Goal: Find contact information

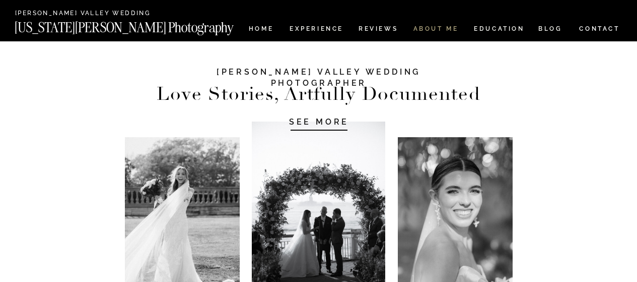
click at [428, 30] on nav "ABOUT ME" at bounding box center [436, 30] width 46 height 9
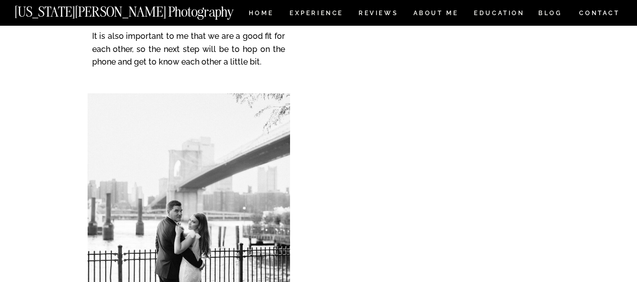
scroll to position [1814, 0]
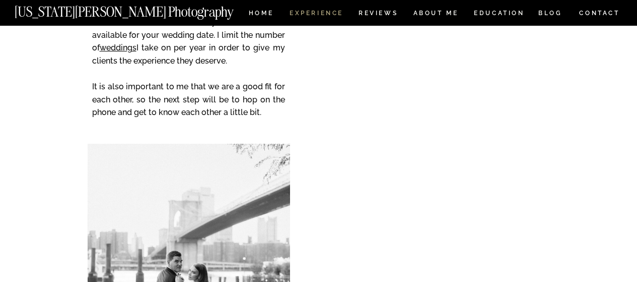
click at [319, 11] on nav "Experience" at bounding box center [316, 14] width 53 height 9
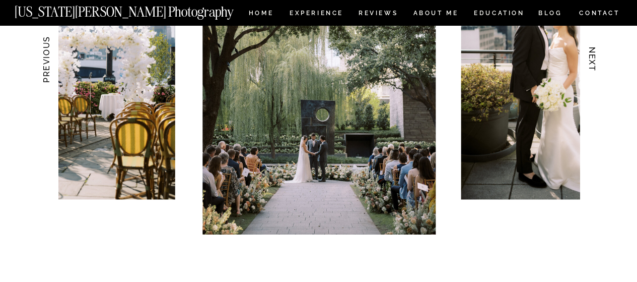
scroll to position [1058, 0]
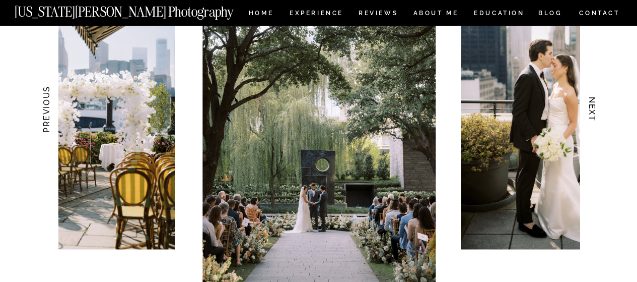
click at [594, 114] on h3 "NEXT" at bounding box center [592, 109] width 11 height 63
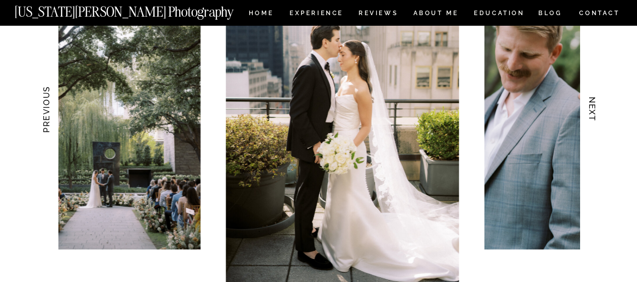
click at [594, 114] on h3 "NEXT" at bounding box center [592, 109] width 11 height 63
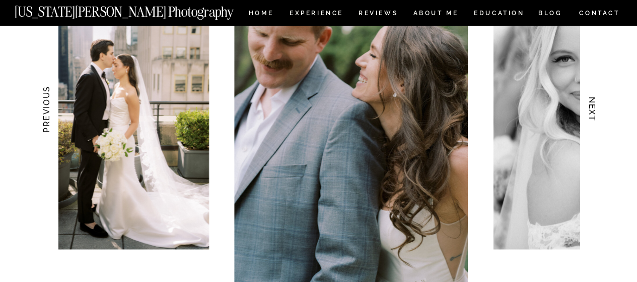
click at [594, 114] on h3 "NEXT" at bounding box center [592, 109] width 11 height 63
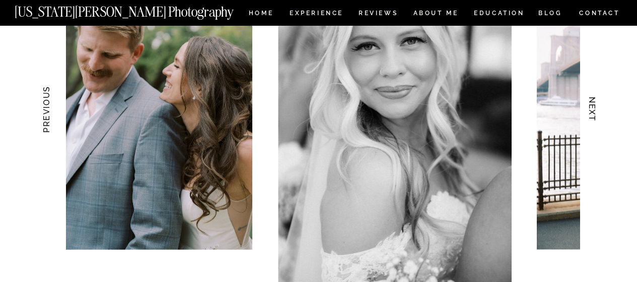
click at [594, 114] on h3 "NEXT" at bounding box center [592, 109] width 11 height 63
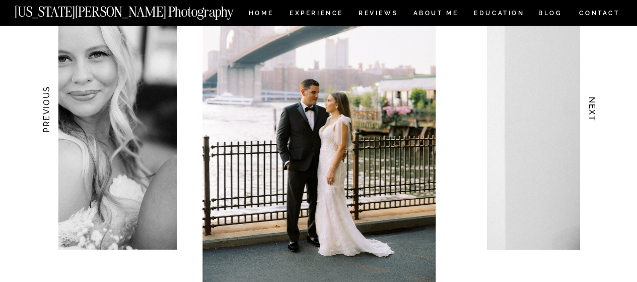
click at [594, 114] on h3 "NEXT" at bounding box center [592, 109] width 11 height 63
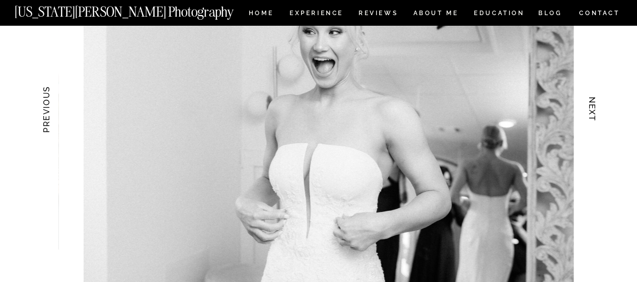
click at [594, 114] on h3 "NEXT" at bounding box center [592, 109] width 11 height 63
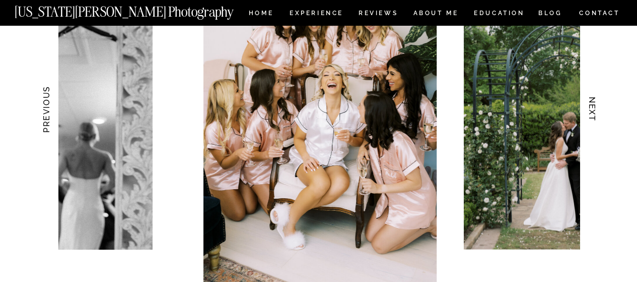
click at [594, 114] on h3 "NEXT" at bounding box center [592, 109] width 11 height 63
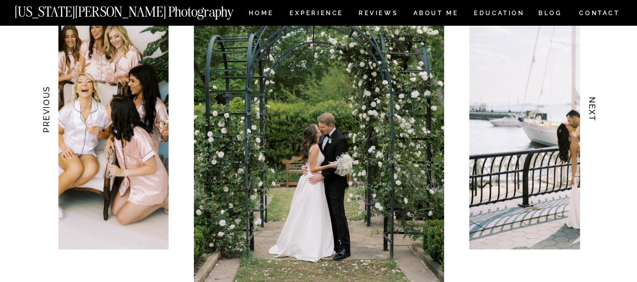
click at [594, 114] on h3 "NEXT" at bounding box center [592, 109] width 11 height 63
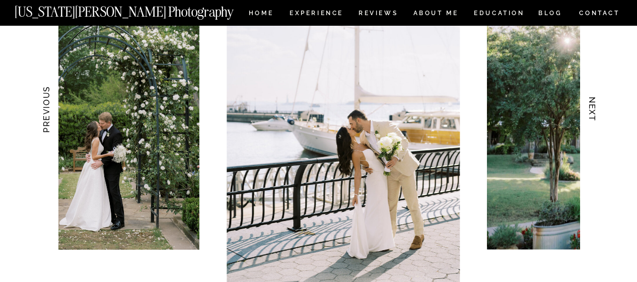
click at [594, 114] on h3 "NEXT" at bounding box center [592, 109] width 11 height 63
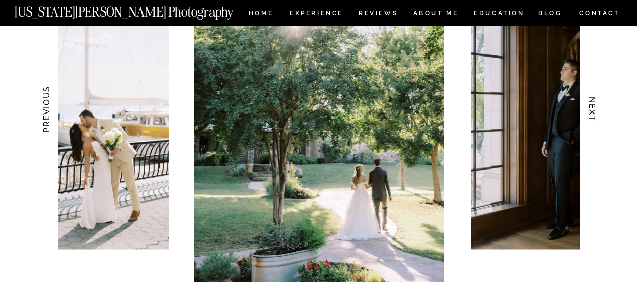
click at [594, 114] on h3 "NEXT" at bounding box center [592, 109] width 11 height 63
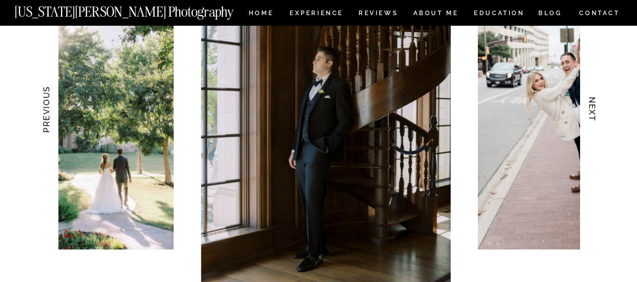
click at [594, 114] on h3 "NEXT" at bounding box center [592, 109] width 11 height 63
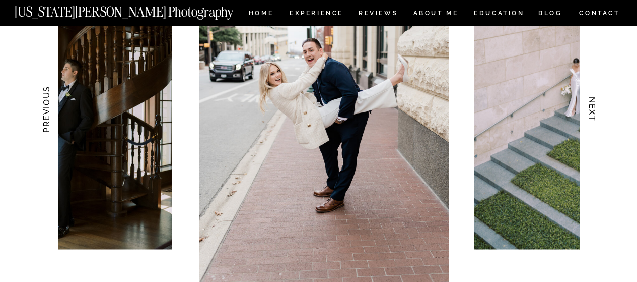
click at [594, 114] on h3 "NEXT" at bounding box center [592, 109] width 11 height 63
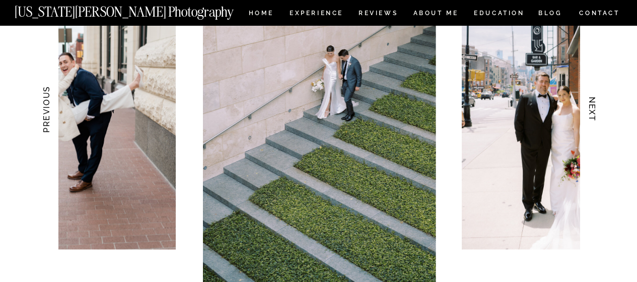
click at [594, 114] on h3 "NEXT" at bounding box center [592, 109] width 11 height 63
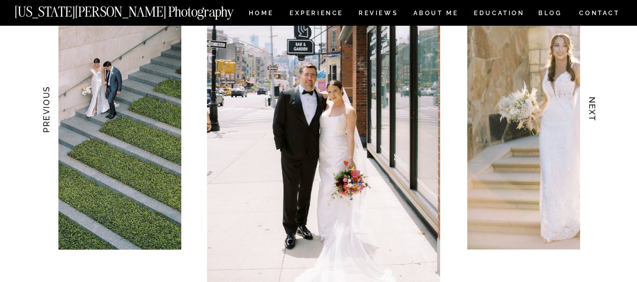
click at [594, 114] on h3 "NEXT" at bounding box center [592, 109] width 11 height 63
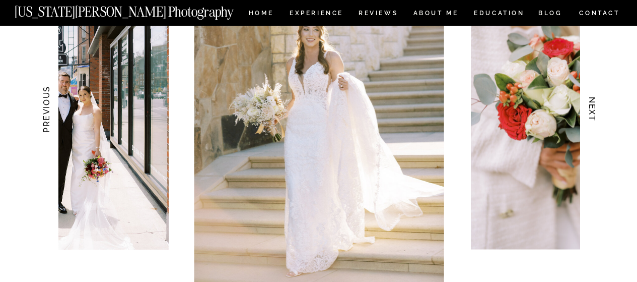
click at [594, 114] on h3 "NEXT" at bounding box center [592, 109] width 11 height 63
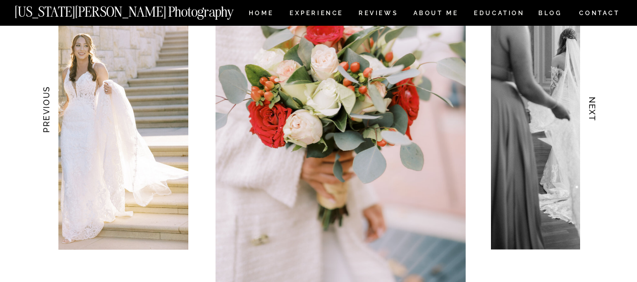
click at [594, 114] on h3 "NEXT" at bounding box center [592, 109] width 11 height 63
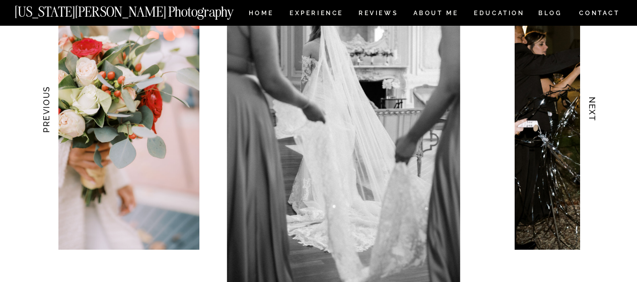
click at [594, 114] on h3 "NEXT" at bounding box center [592, 109] width 11 height 63
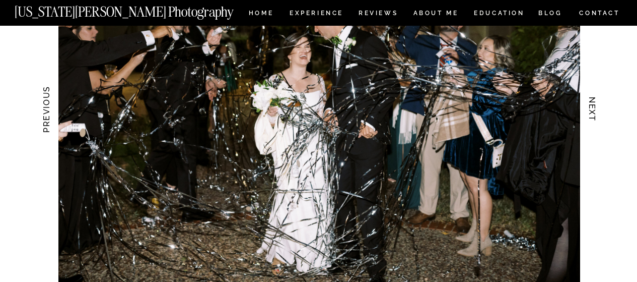
click at [594, 114] on h3 "NEXT" at bounding box center [592, 109] width 11 height 63
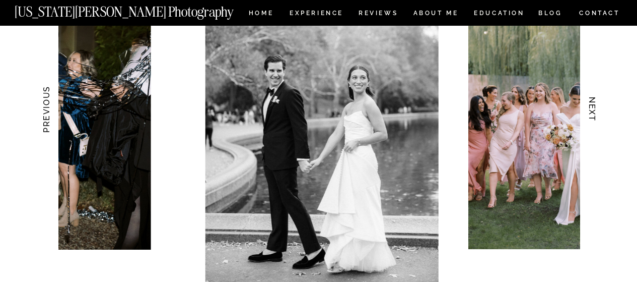
click at [594, 114] on h3 "NEXT" at bounding box center [592, 109] width 11 height 63
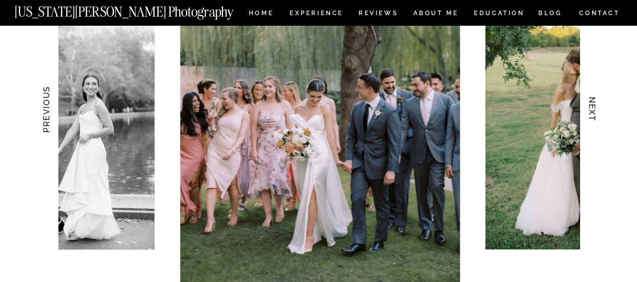
click at [594, 114] on h3 "NEXT" at bounding box center [592, 109] width 11 height 63
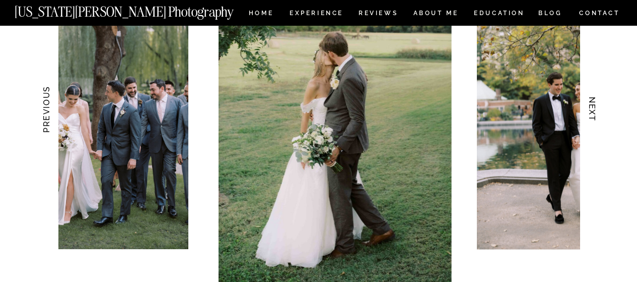
click at [593, 111] on h3 "NEXT" at bounding box center [592, 109] width 11 height 63
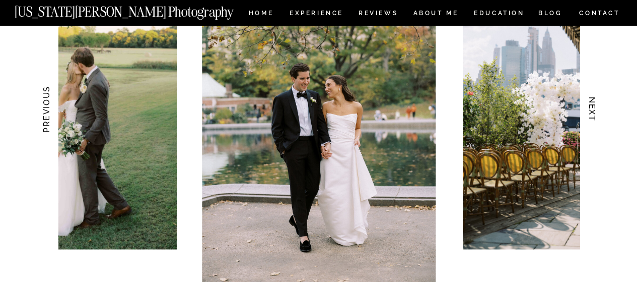
click at [589, 110] on h3 "NEXT" at bounding box center [592, 109] width 11 height 63
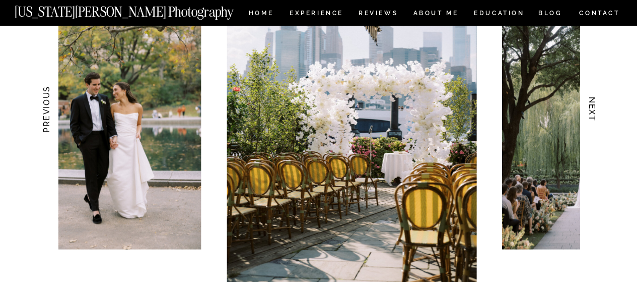
click at [587, 110] on h3 "NEXT" at bounding box center [592, 109] width 11 height 63
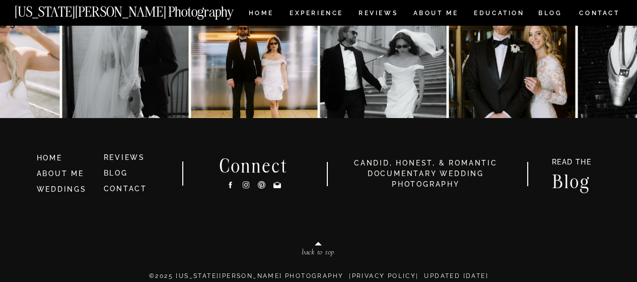
scroll to position [4824, 0]
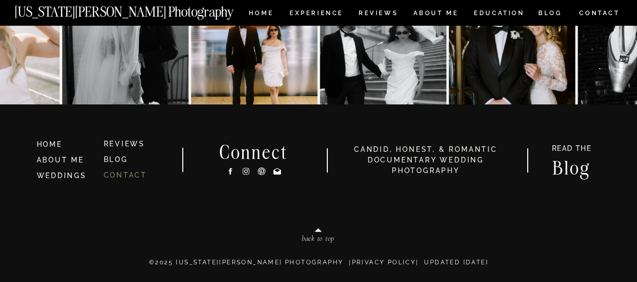
click at [134, 172] on link "CONTACT" at bounding box center [126, 175] width 44 height 8
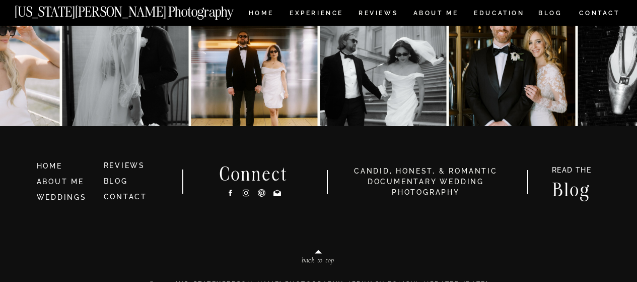
scroll to position [683, 0]
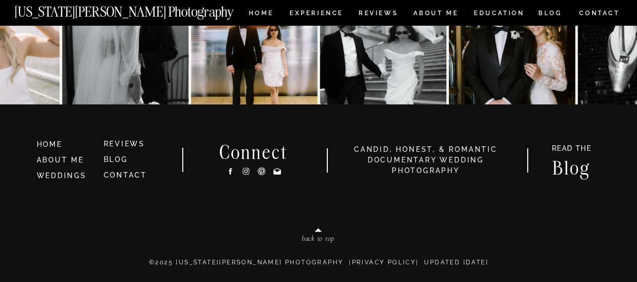
click at [279, 169] on icon at bounding box center [278, 171] width 8 height 7
